Goal: Check status: Check status

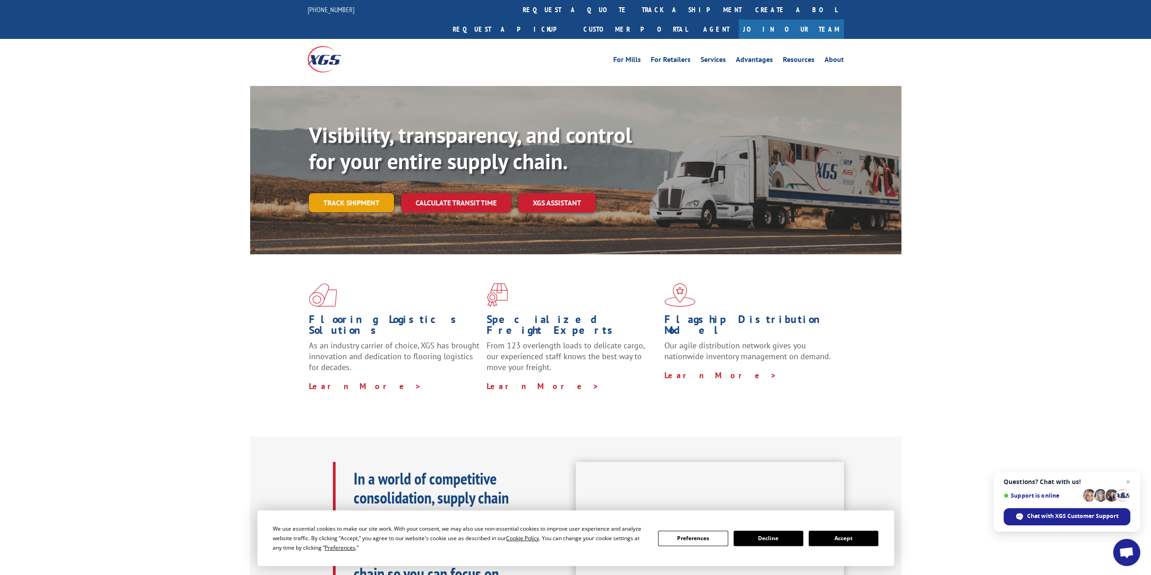
click at [364, 193] on link "Track shipment" at bounding box center [351, 202] width 85 height 19
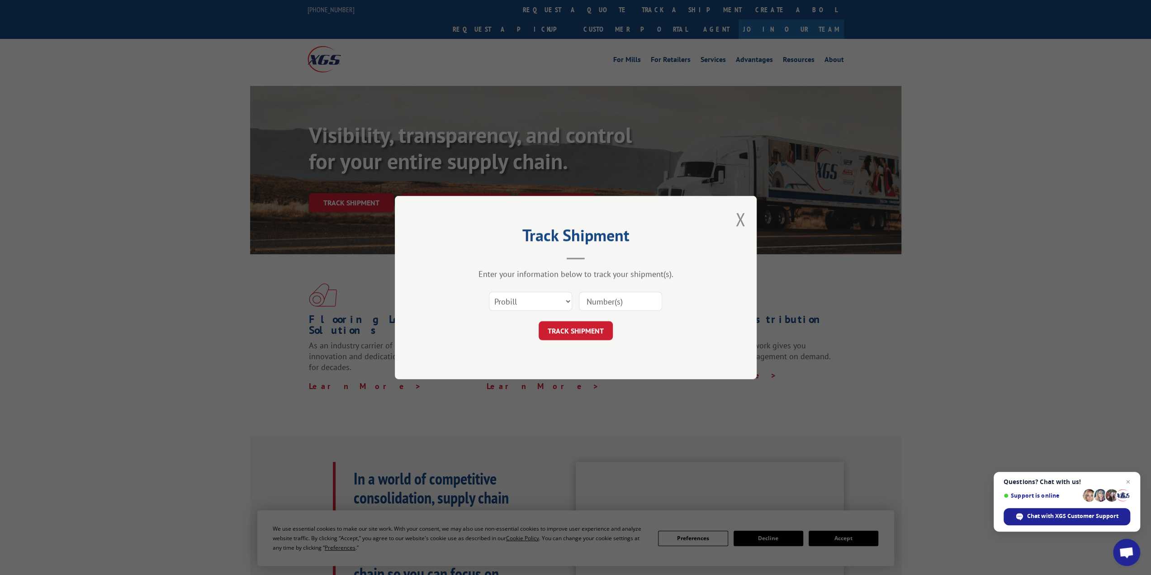
click at [604, 301] on input at bounding box center [620, 301] width 83 height 19
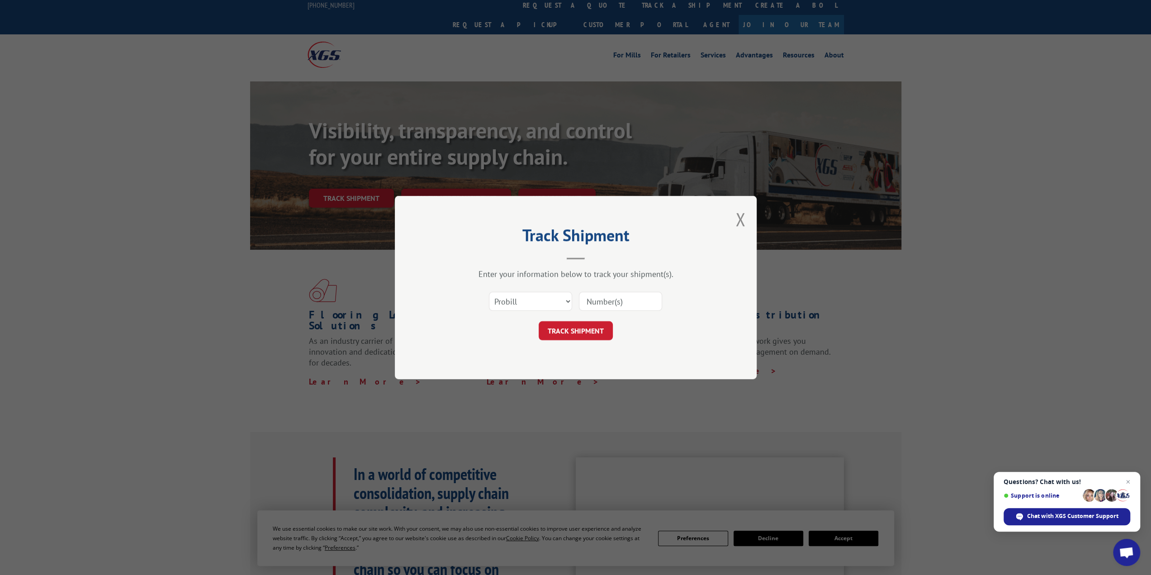
scroll to position [5, 0]
click at [595, 299] on input at bounding box center [620, 301] width 83 height 19
paste input "54393200"
type input "54393200"
click at [574, 334] on button "TRACK SHIPMENT" at bounding box center [576, 330] width 74 height 19
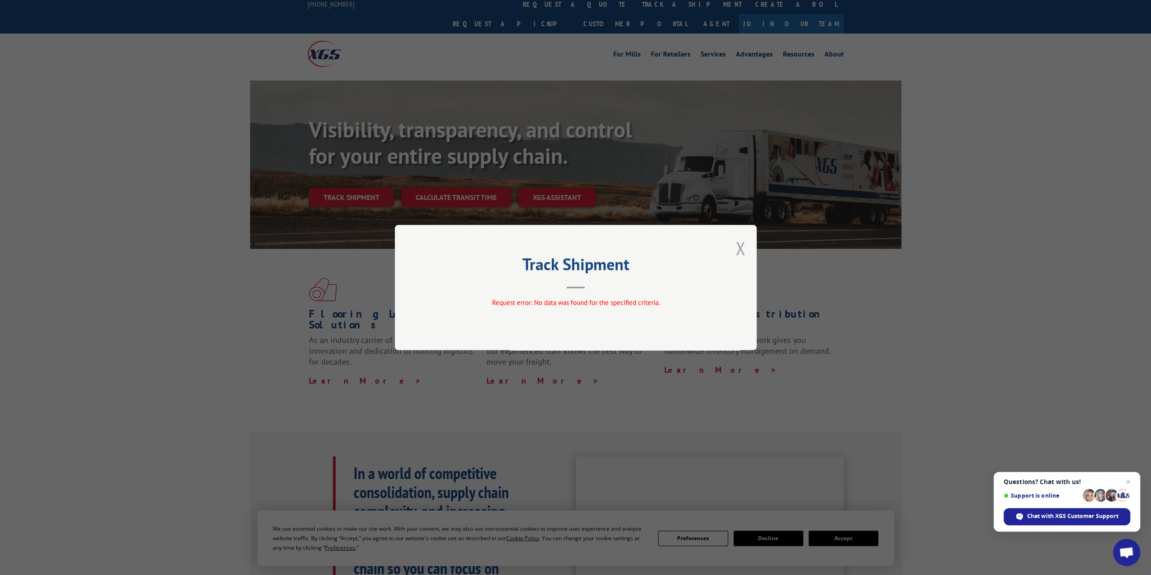
click at [743, 254] on button "Close modal" at bounding box center [741, 248] width 10 height 24
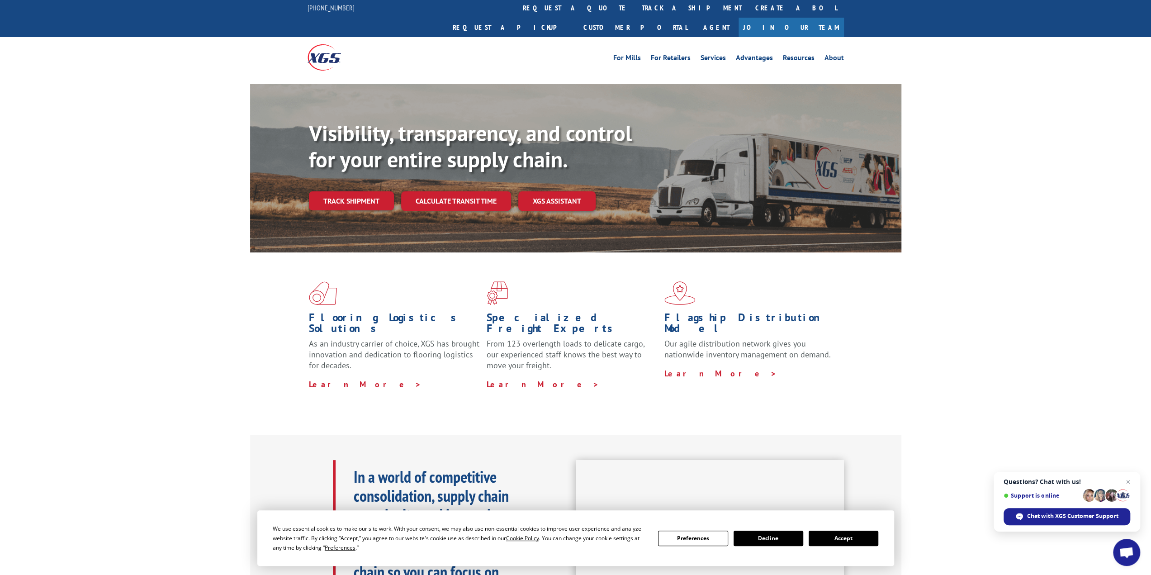
scroll to position [0, 0]
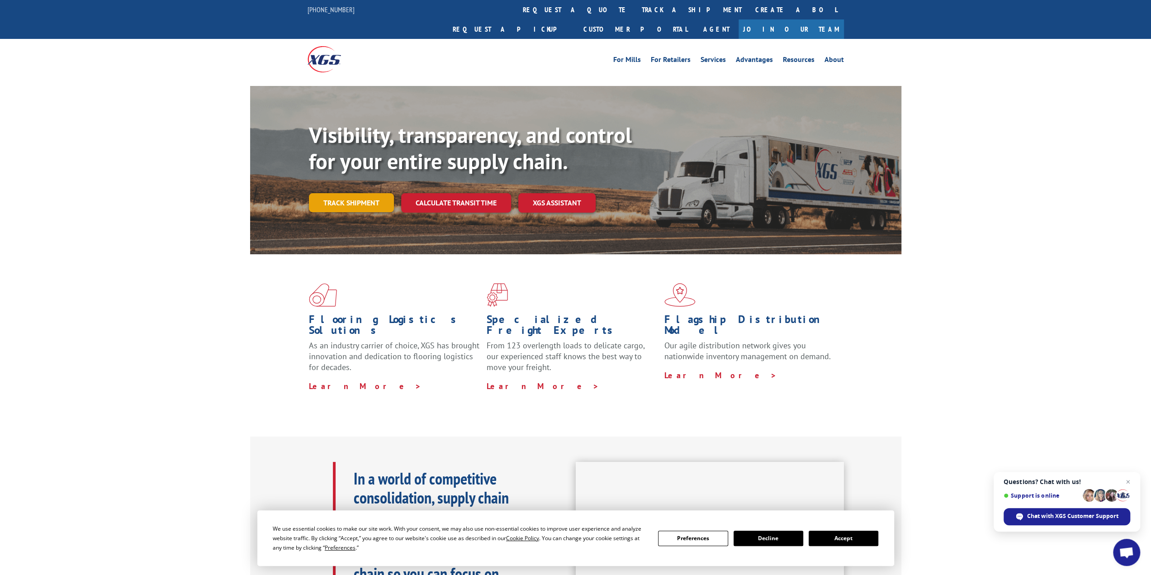
click at [362, 193] on link "Track shipment" at bounding box center [351, 202] width 85 height 19
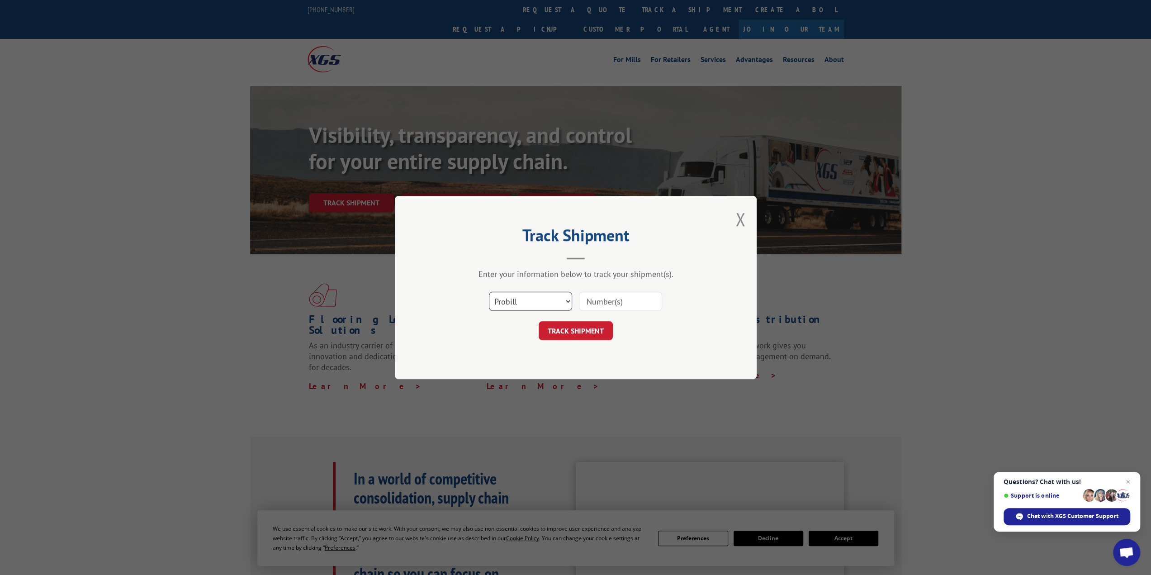
click at [570, 302] on select "Select category... Probill BOL PO" at bounding box center [530, 301] width 83 height 19
select select "bol"
click at [489, 292] on select "Select category... Probill BOL PO" at bounding box center [530, 301] width 83 height 19
click at [598, 303] on input at bounding box center [620, 301] width 83 height 19
paste input "54393200"
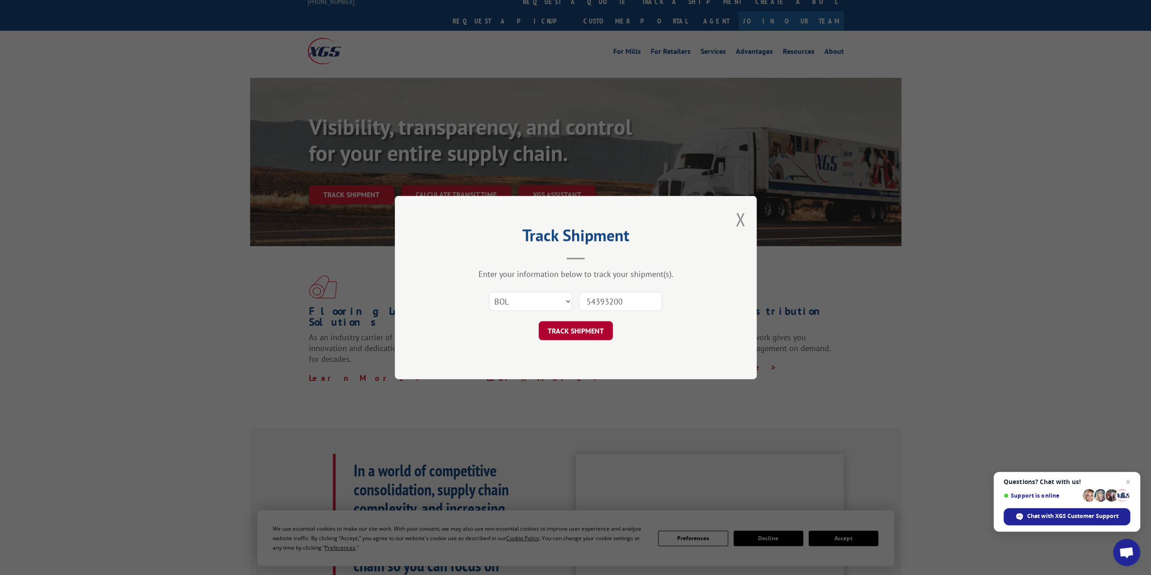
scroll to position [8, 0]
type input "54393200"
click at [573, 335] on button "TRACK SHIPMENT" at bounding box center [576, 330] width 74 height 19
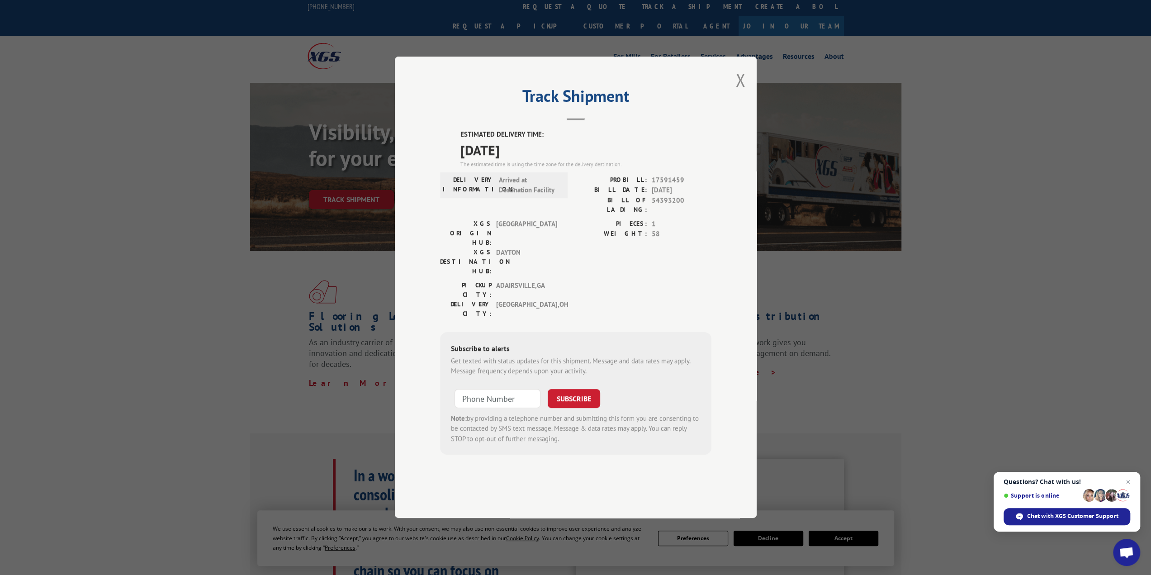
scroll to position [3, 0]
click at [741, 92] on button "Close modal" at bounding box center [741, 80] width 10 height 24
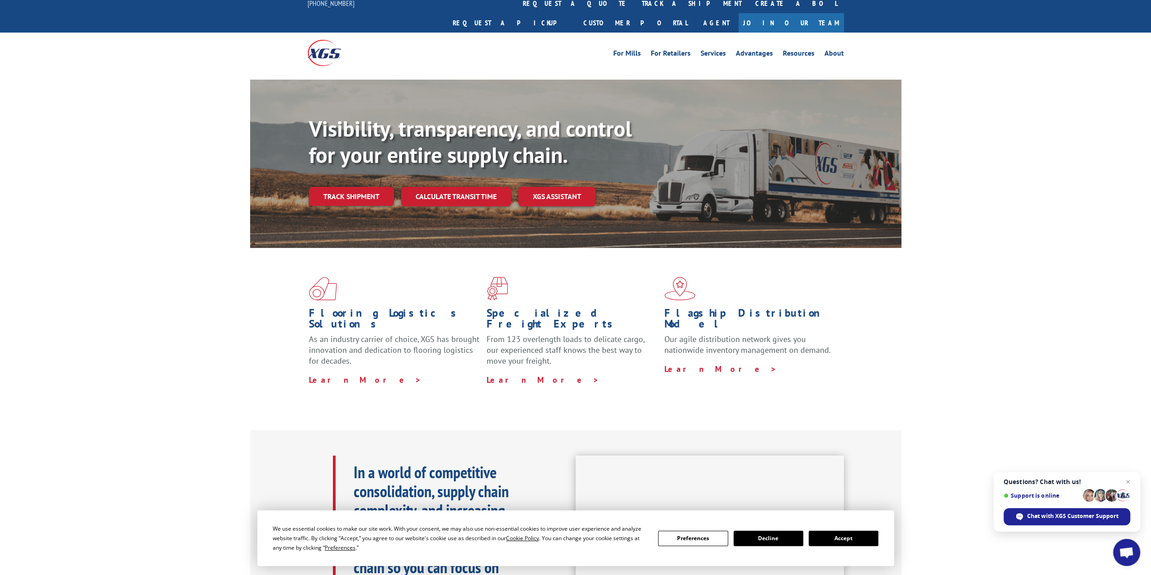
scroll to position [8, 0]
